Goal: Find specific page/section: Find specific page/section

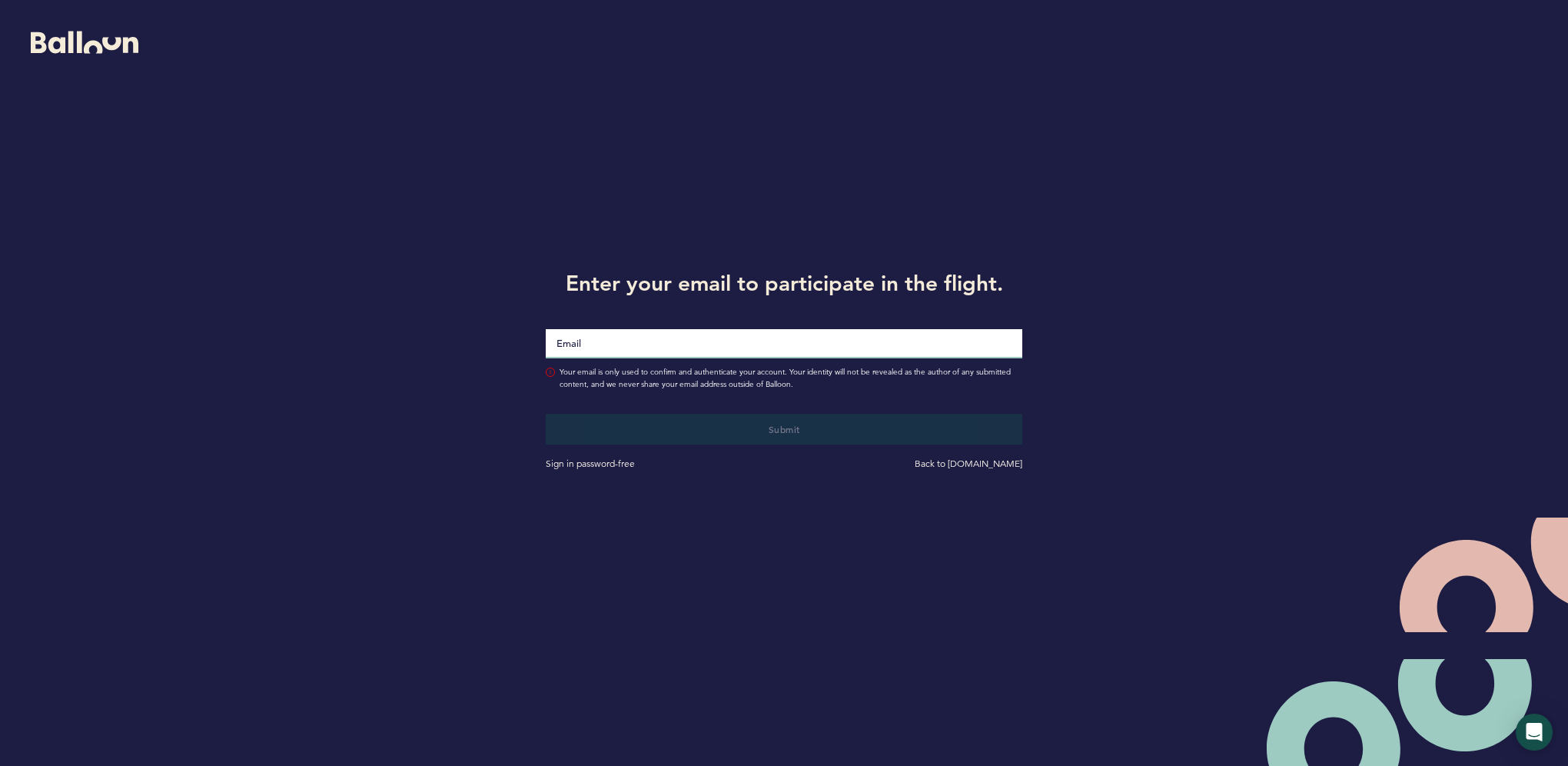
click at [796, 335] on input "Email" at bounding box center [784, 344] width 477 height 29
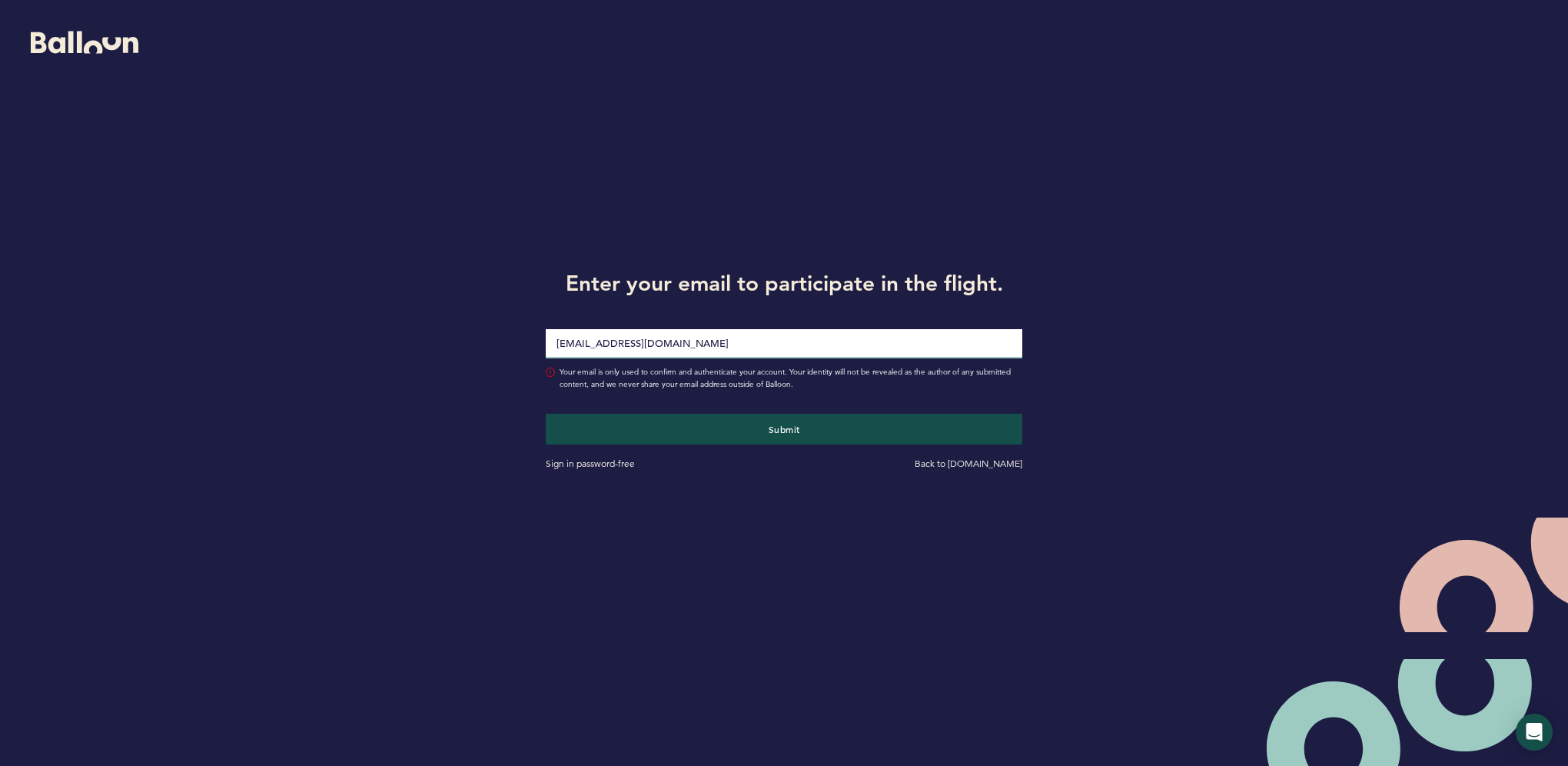
type input "[EMAIL_ADDRESS][DOMAIN_NAME]"
click at [545, 414] on button "Submit" at bounding box center [784, 429] width 477 height 31
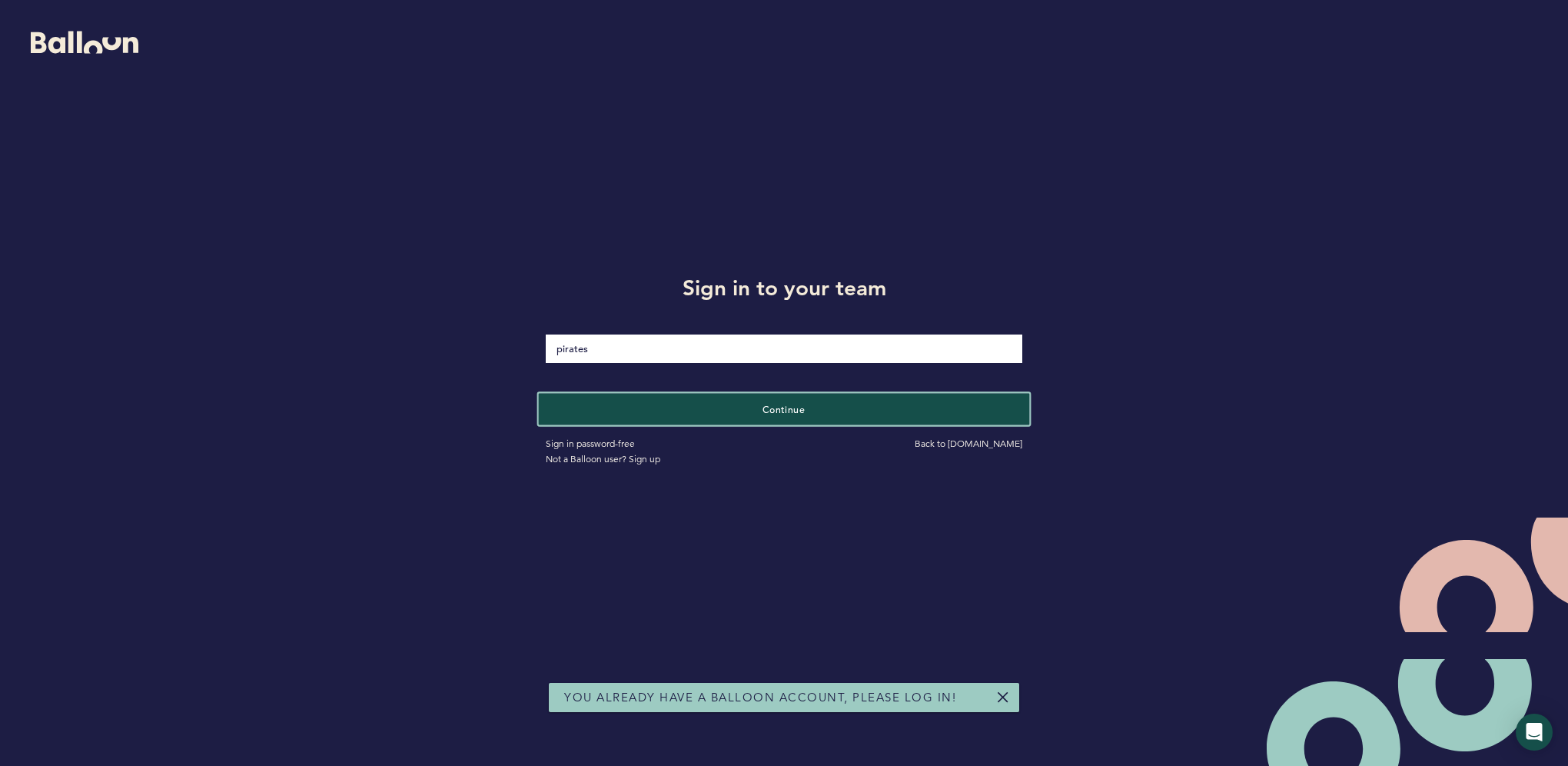
click at [796, 408] on span "Continue" at bounding box center [784, 408] width 43 height 12
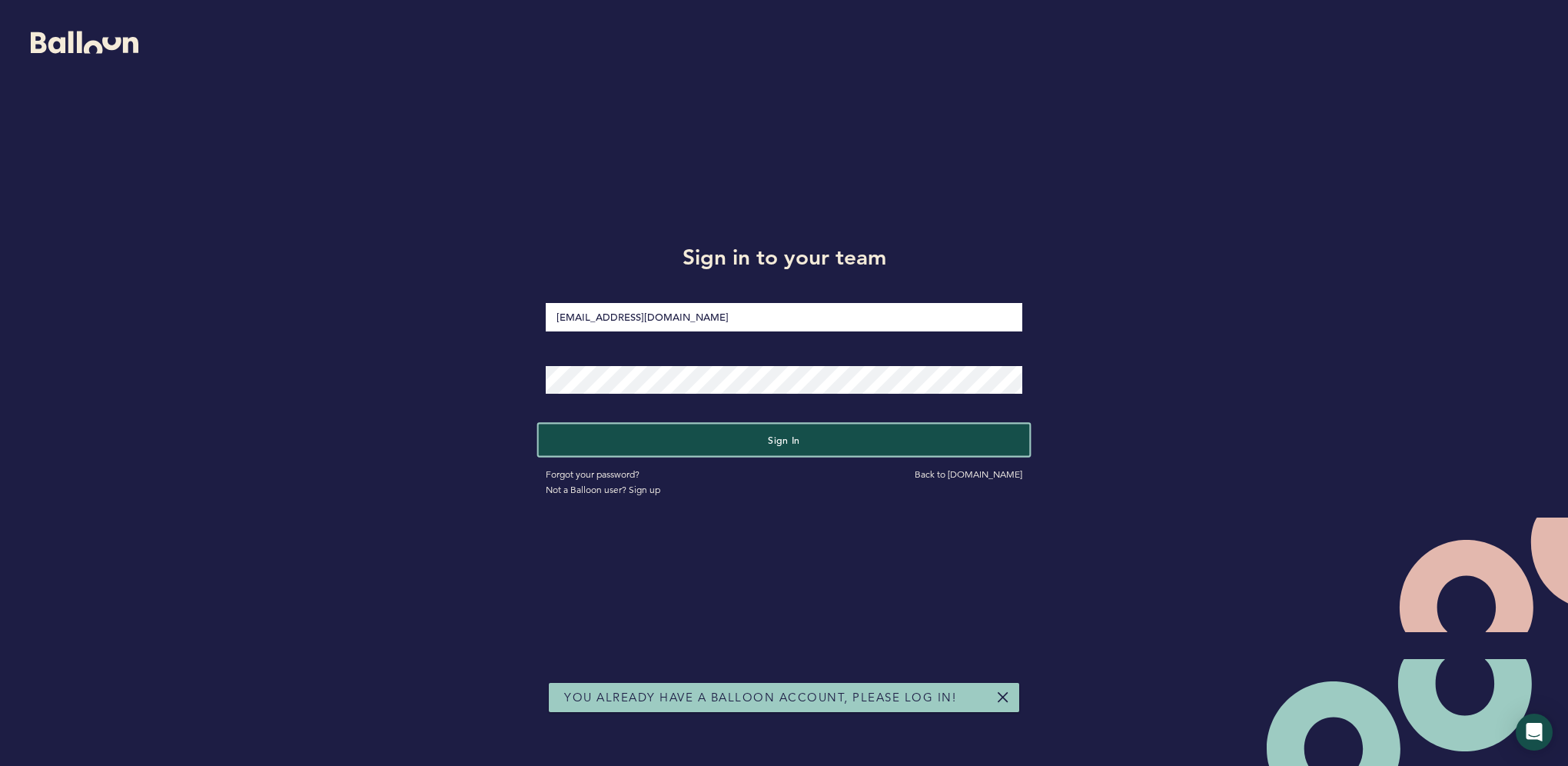
click at [707, 433] on button "Sign in" at bounding box center [784, 439] width 491 height 31
